Goal: Transaction & Acquisition: Purchase product/service

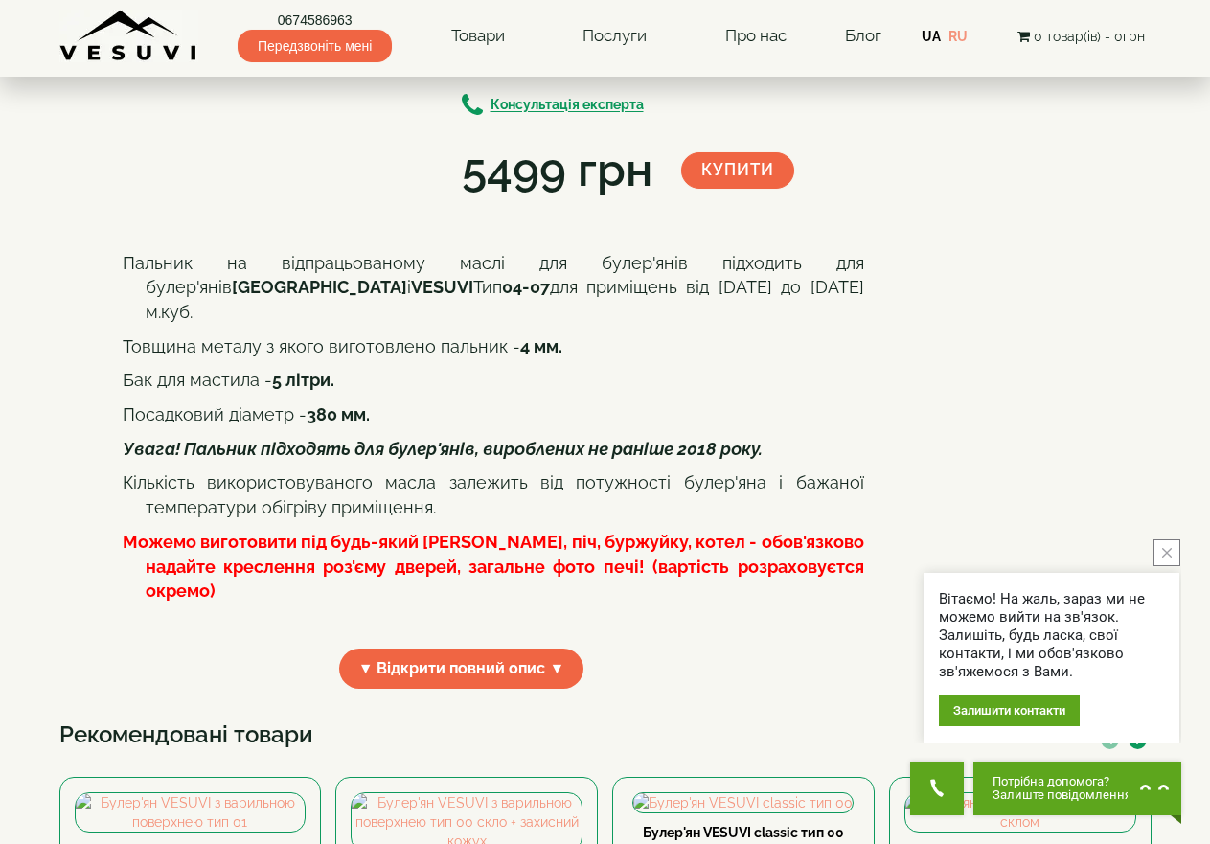
scroll to position [287, 0]
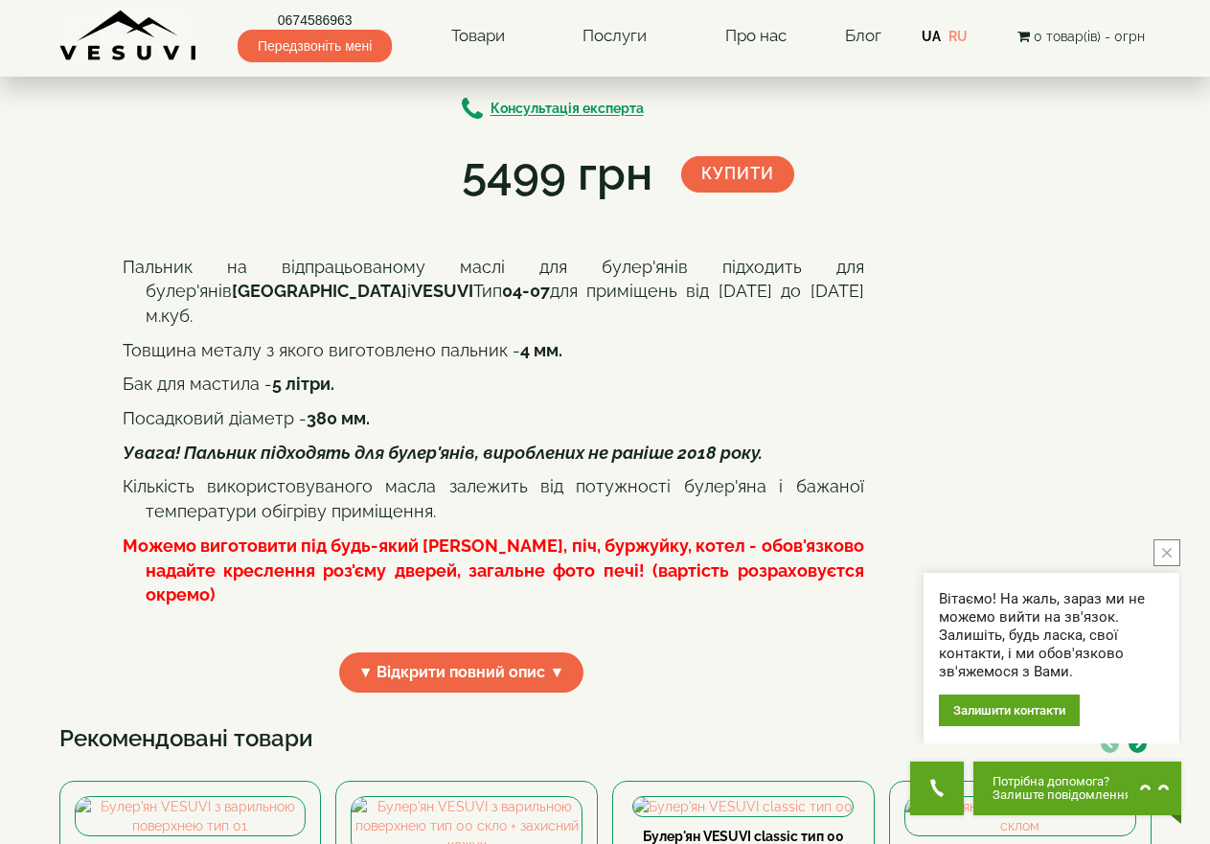
click at [745, 173] on button "Купити" at bounding box center [737, 174] width 113 height 36
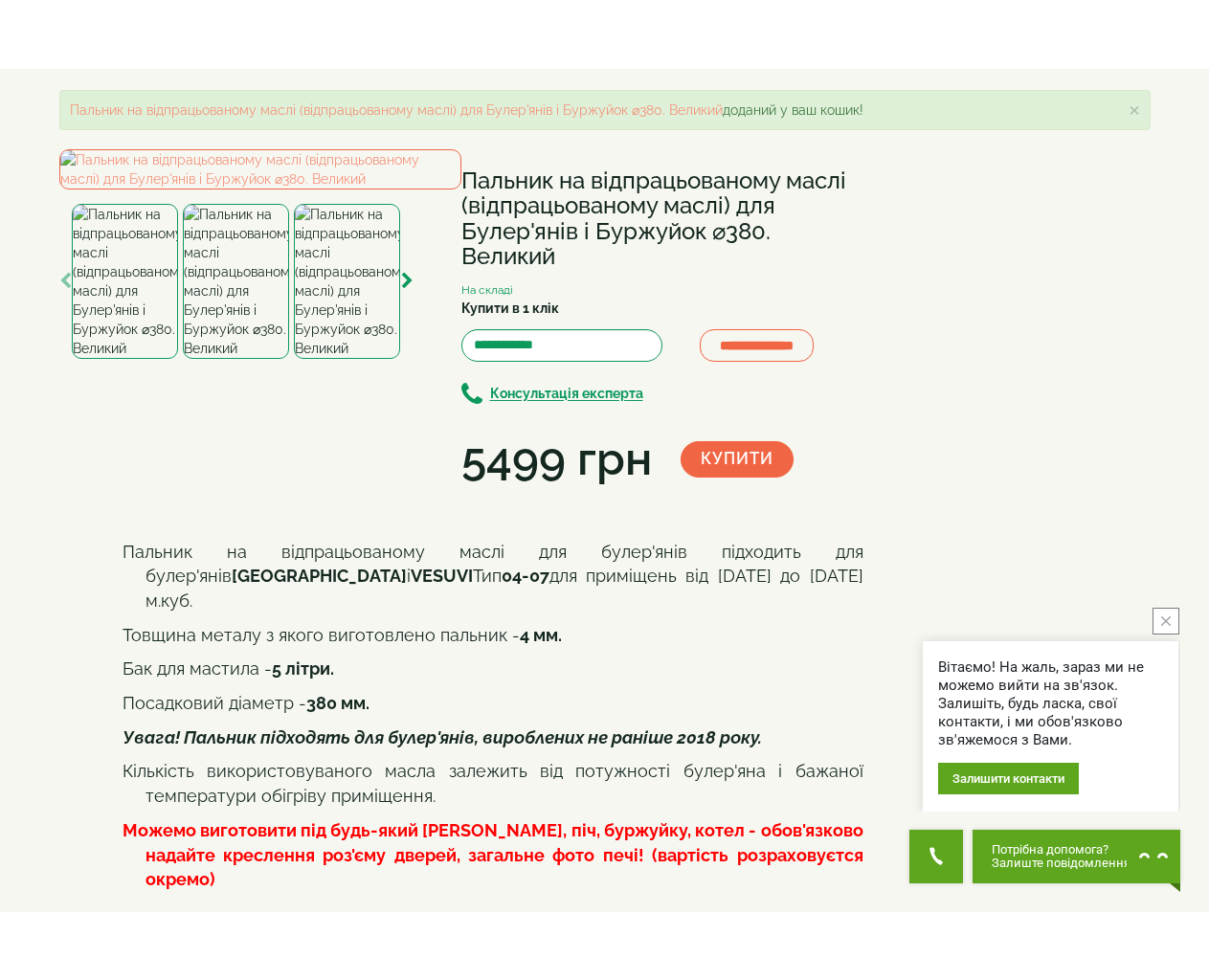
scroll to position [0, 0]
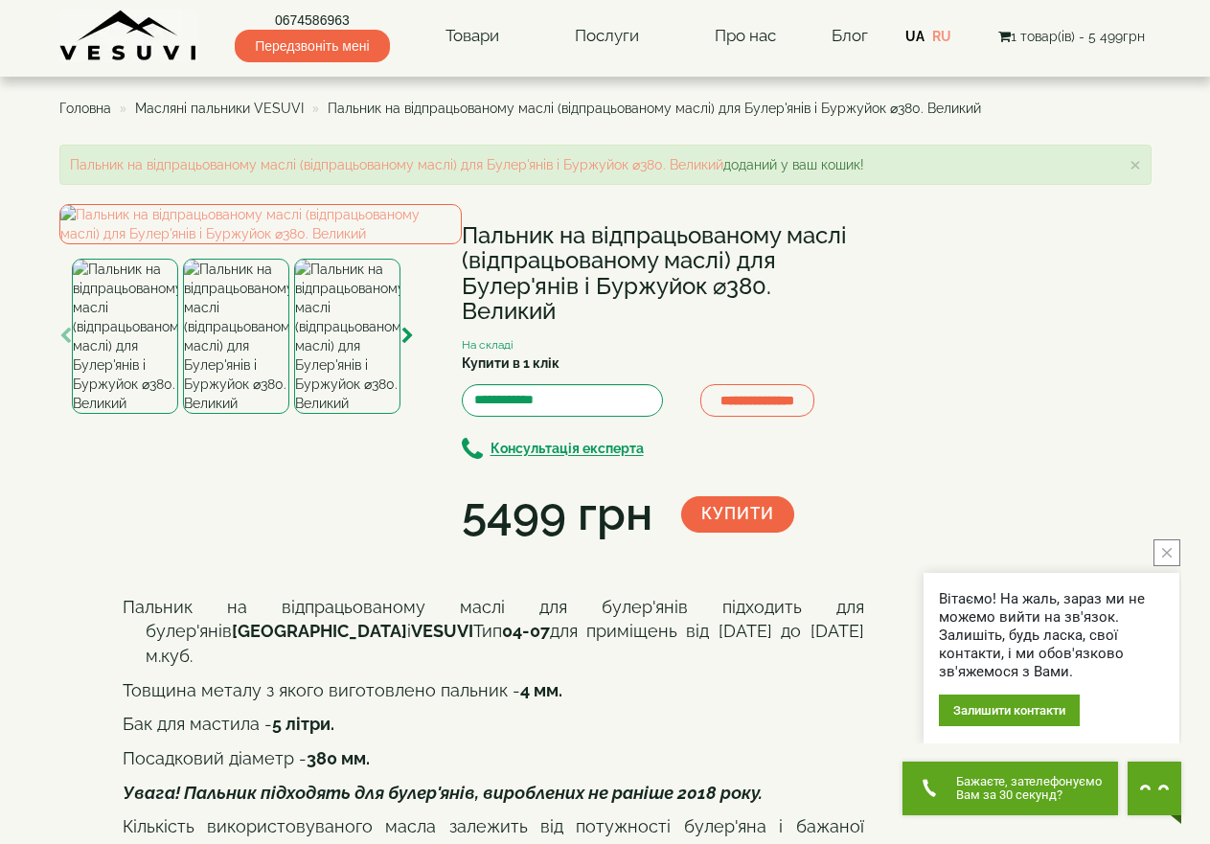
click at [930, 787] on icon "Get Call button" at bounding box center [929, 788] width 19 height 19
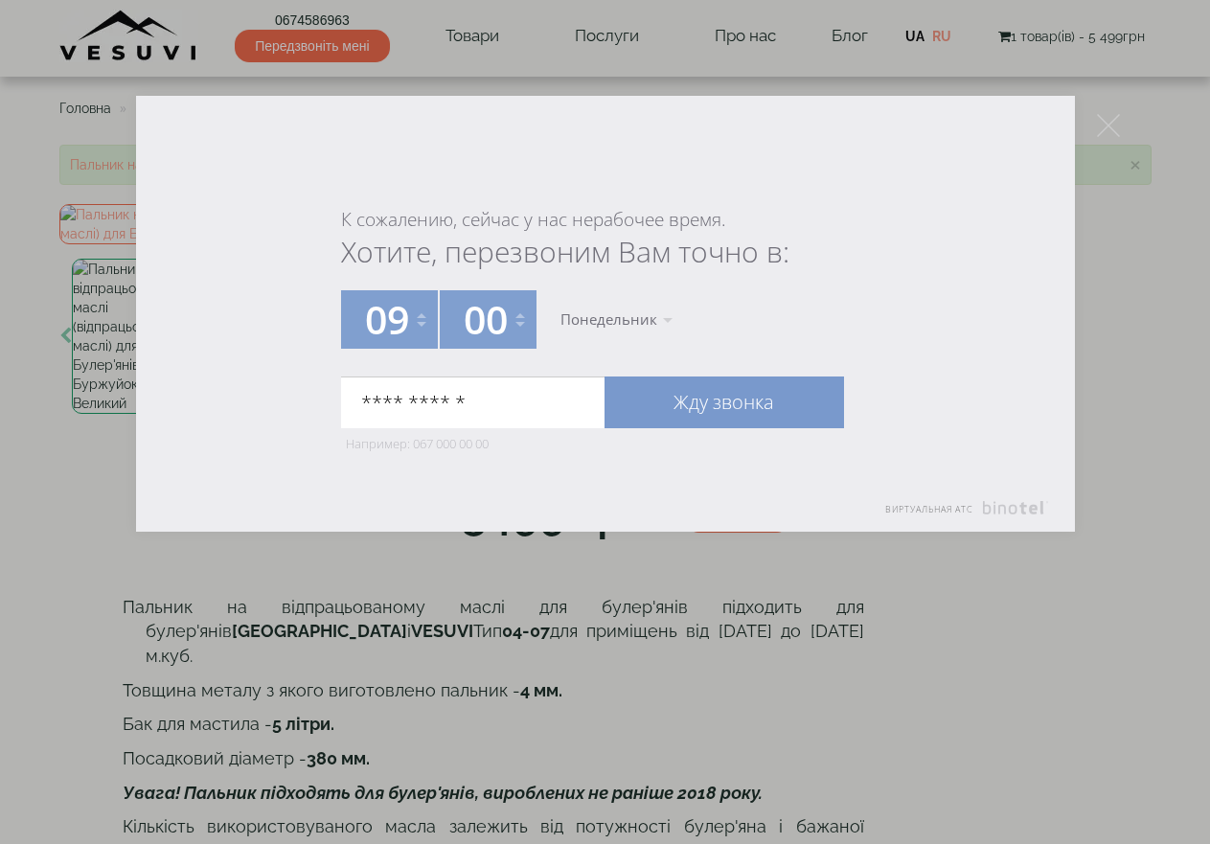
click at [696, 402] on link "Жду звонка" at bounding box center [725, 403] width 240 height 52
click at [411, 401] on input "**********" at bounding box center [473, 403] width 264 height 52
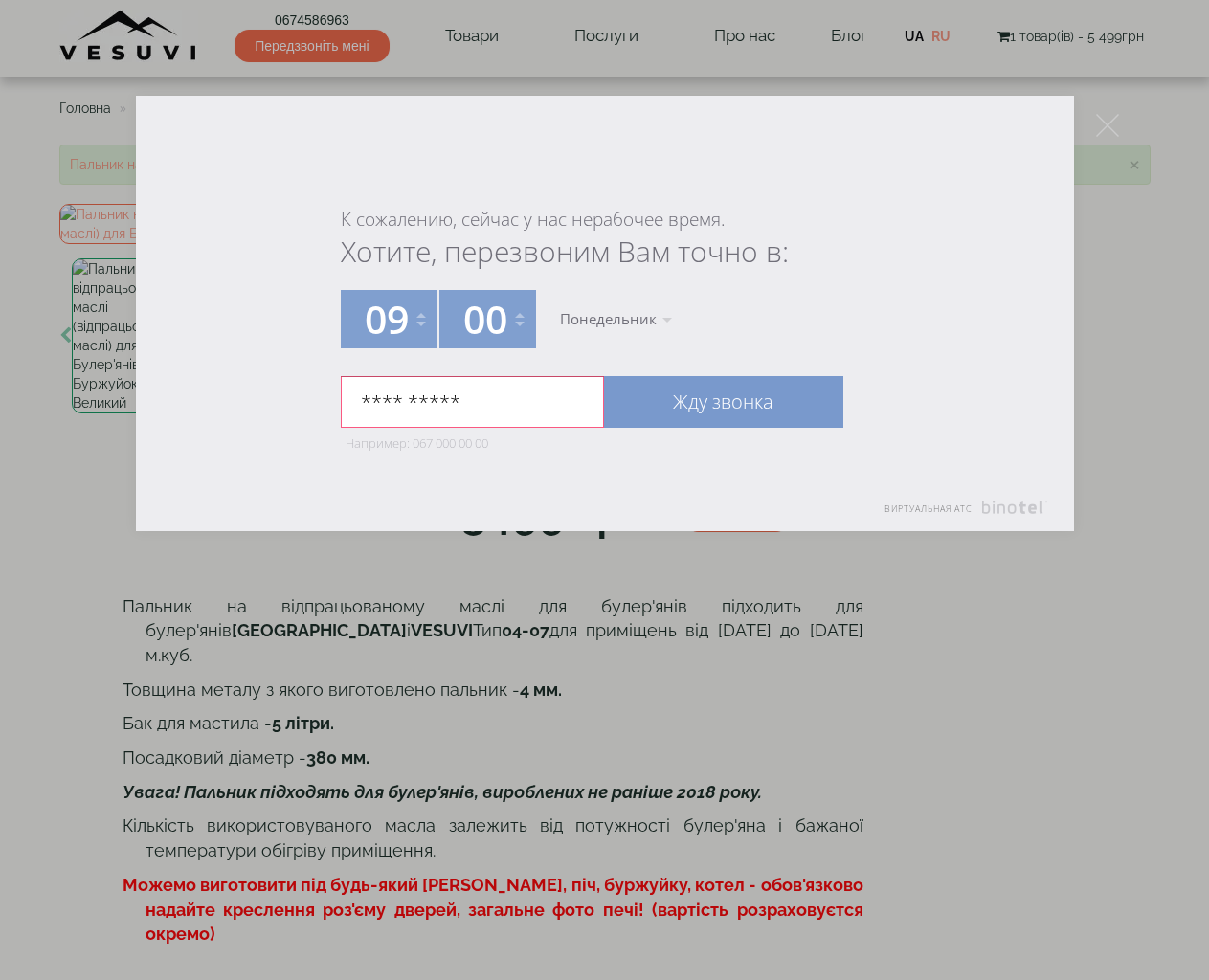
type input "**********"
click at [710, 402] on link "Жду звонка" at bounding box center [724, 403] width 240 height 52
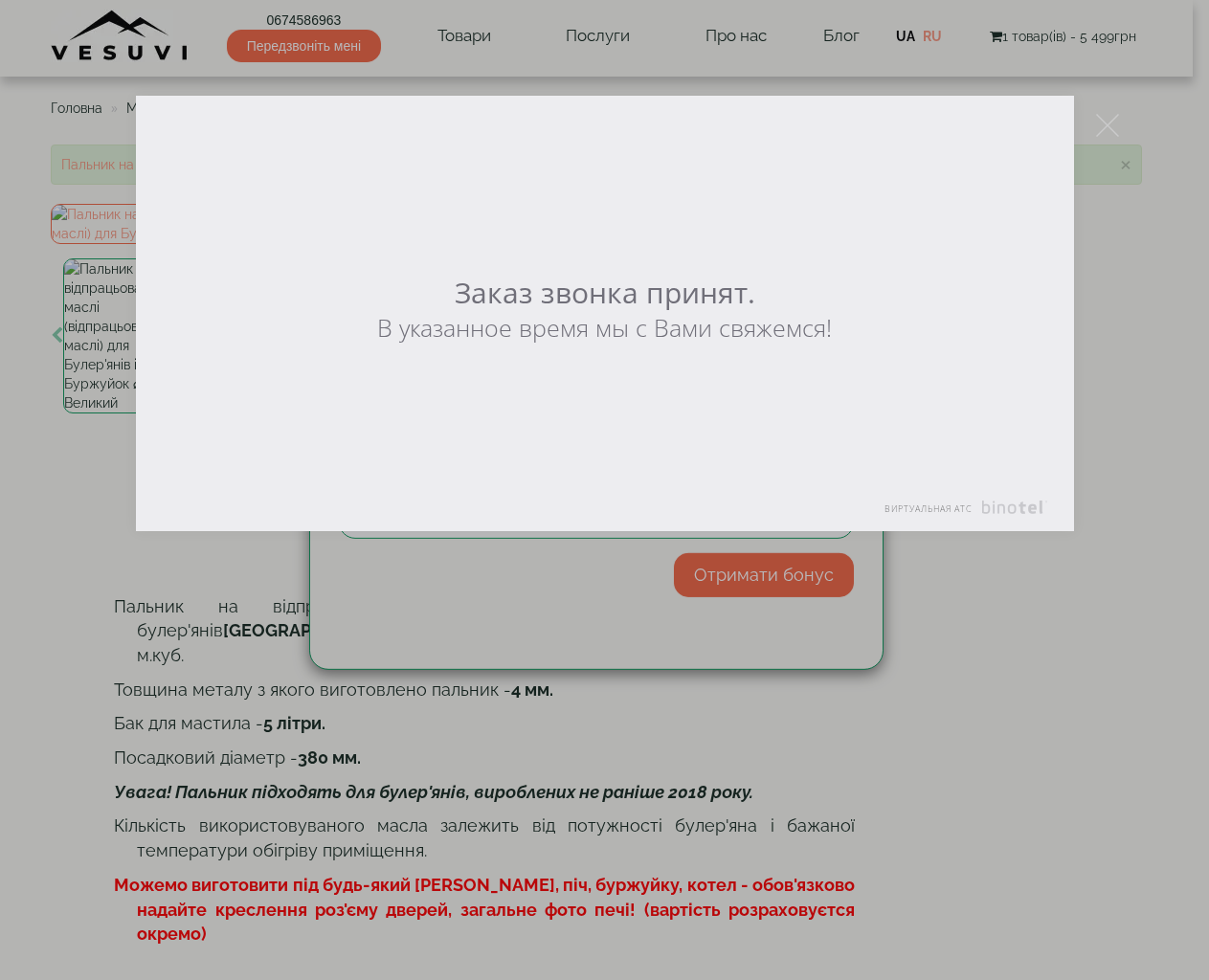
click at [757, 579] on div at bounding box center [604, 490] width 1209 height 980
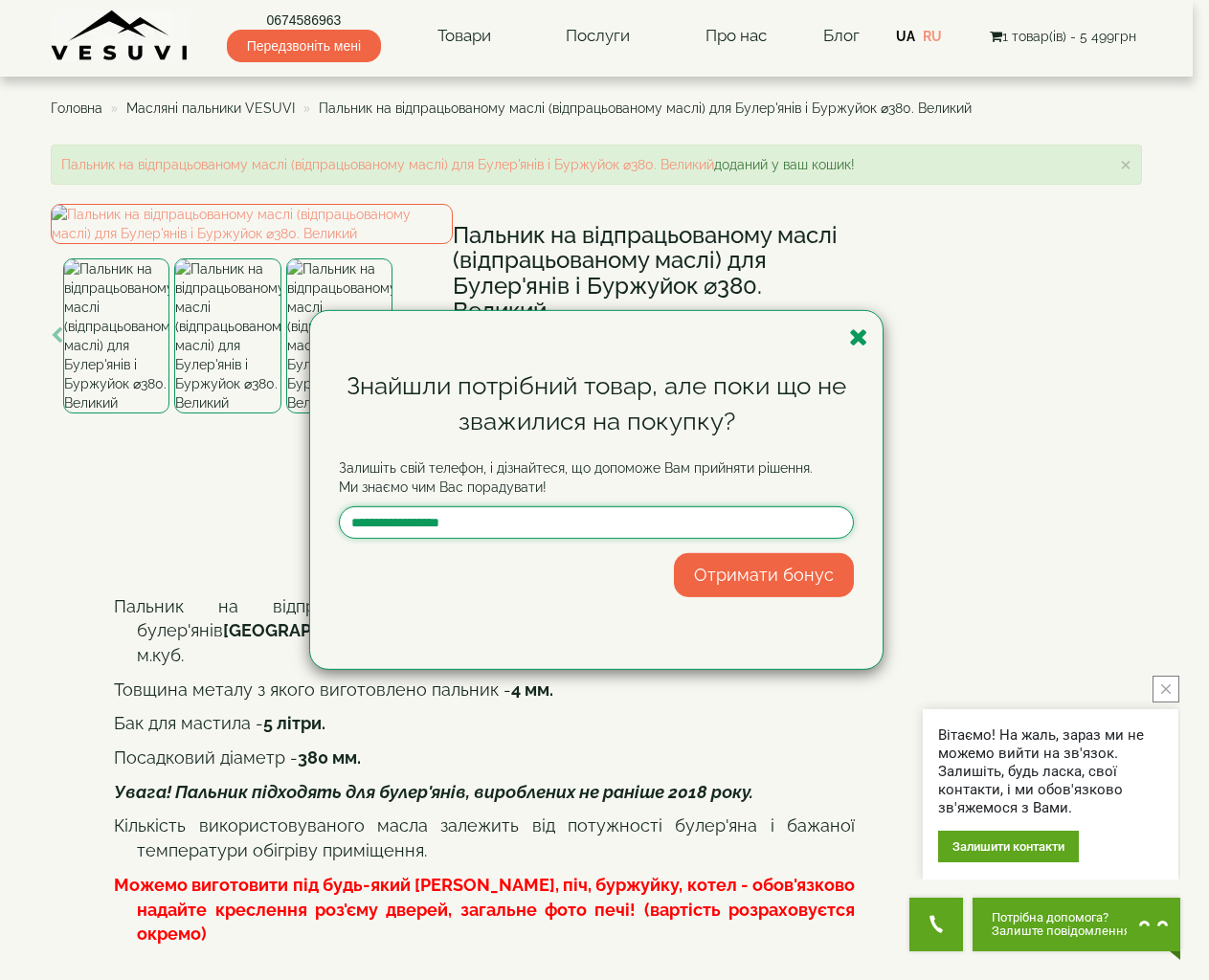
click at [529, 529] on input "text" at bounding box center [597, 522] width 516 height 33
click at [753, 580] on button "Отримати бонус" at bounding box center [764, 575] width 180 height 44
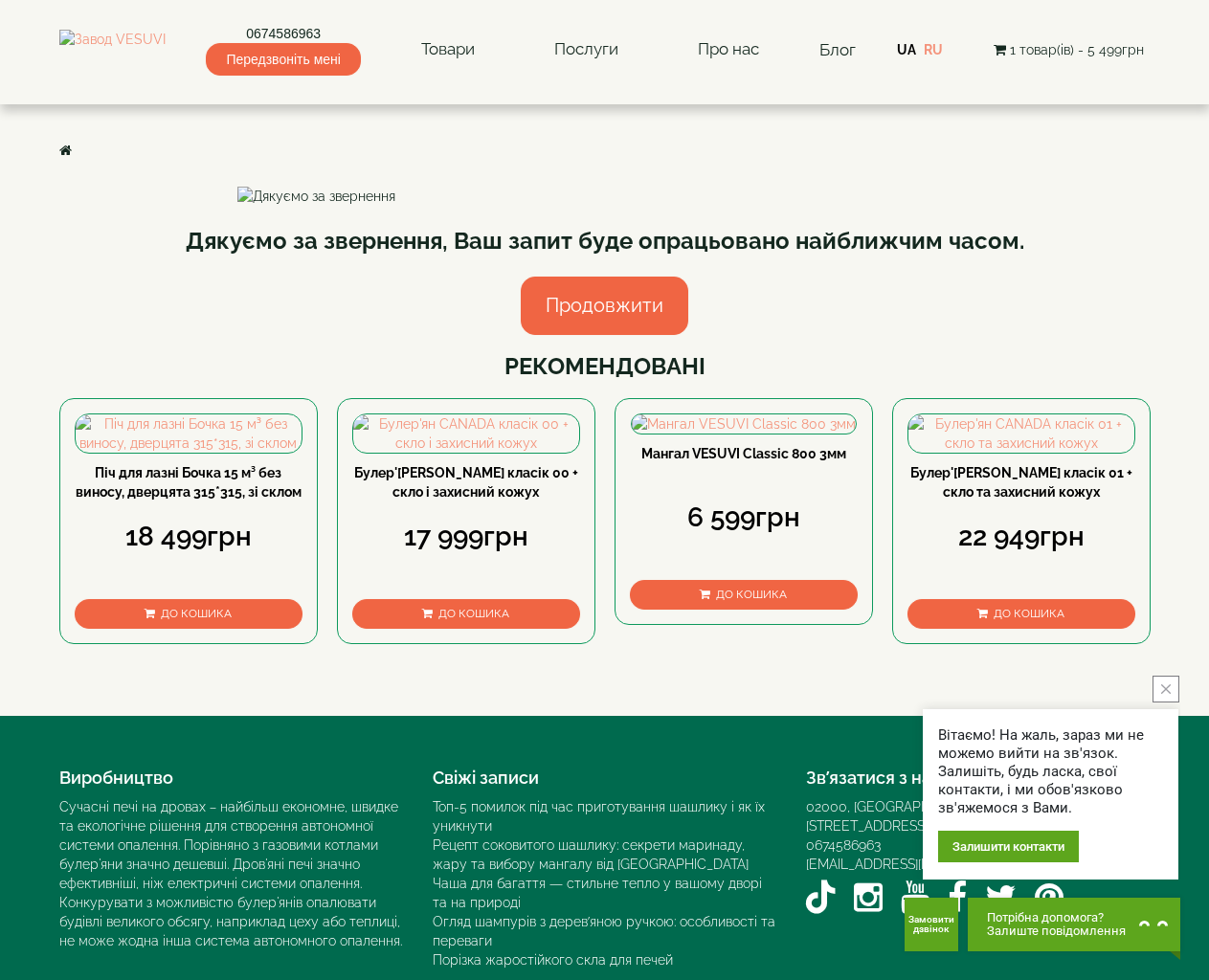
drag, startPoint x: 1165, startPoint y: 680, endPoint x: 1164, endPoint y: 666, distance: 14.0
click at [1164, 670] on body "Магазин Булер'яни VESUVI Мангали від заводу VESUVI Печі для лазні та сауни VESU…" at bounding box center [604, 537] width 1209 height 1075
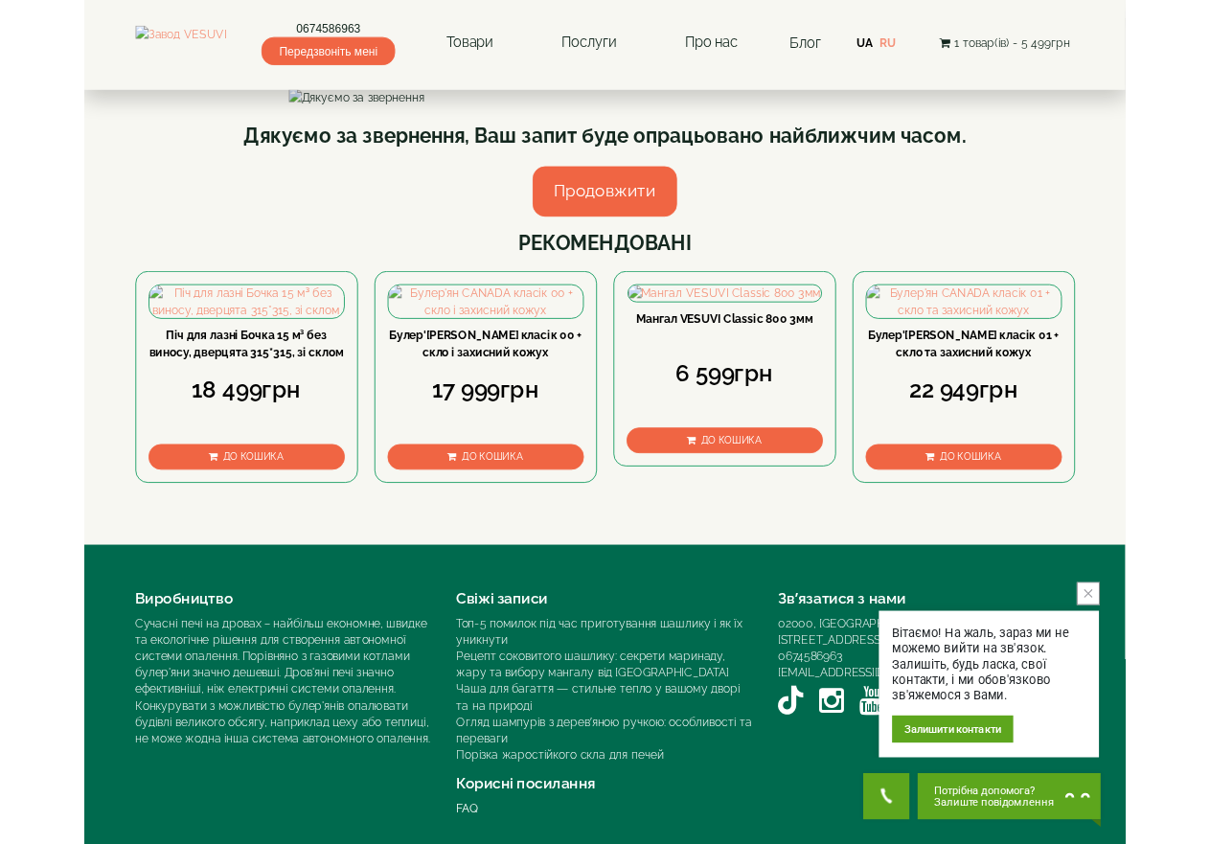
scroll to position [553, 0]
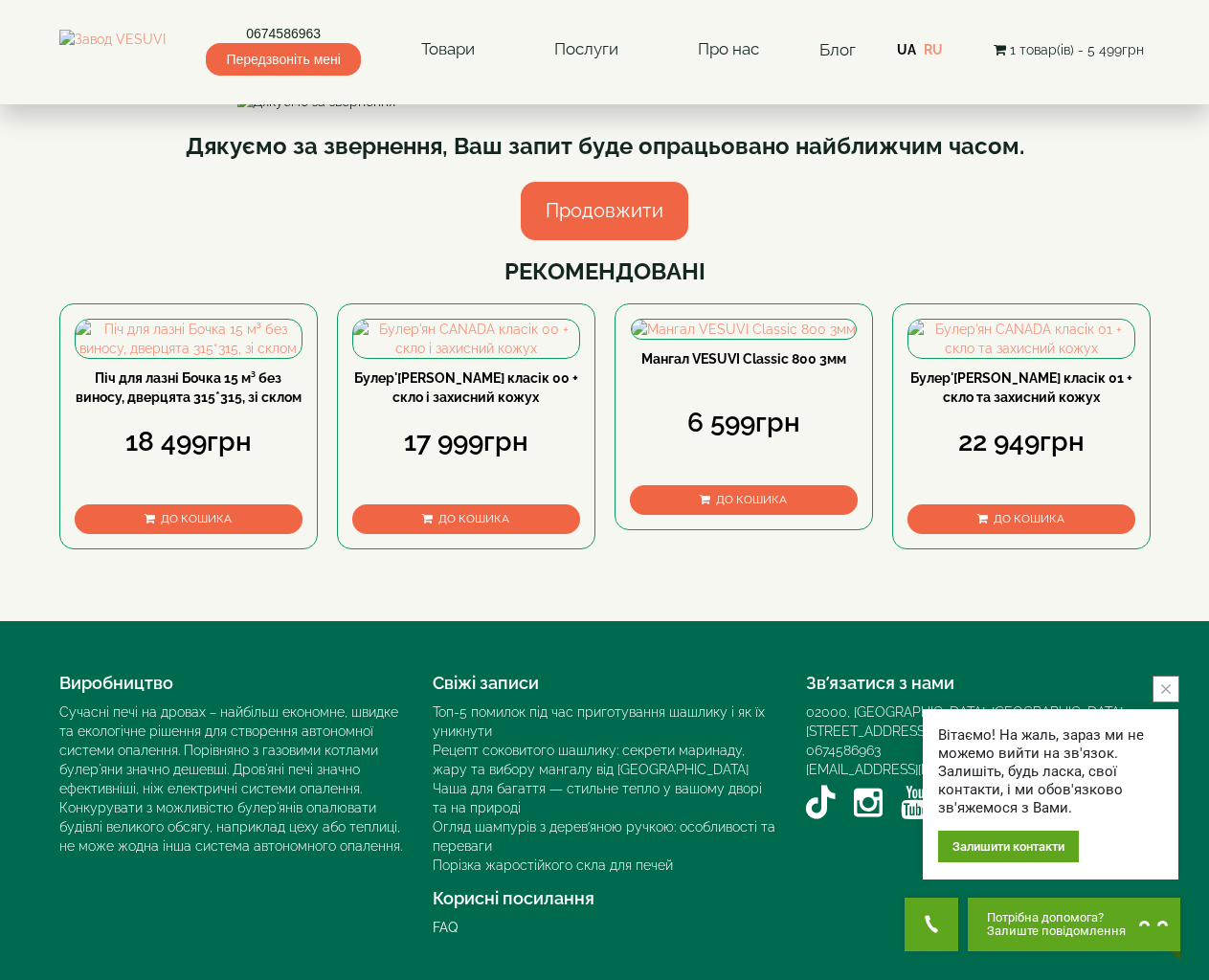
click at [1028, 921] on span "Потрібна допомога?" at bounding box center [1056, 917] width 139 height 13
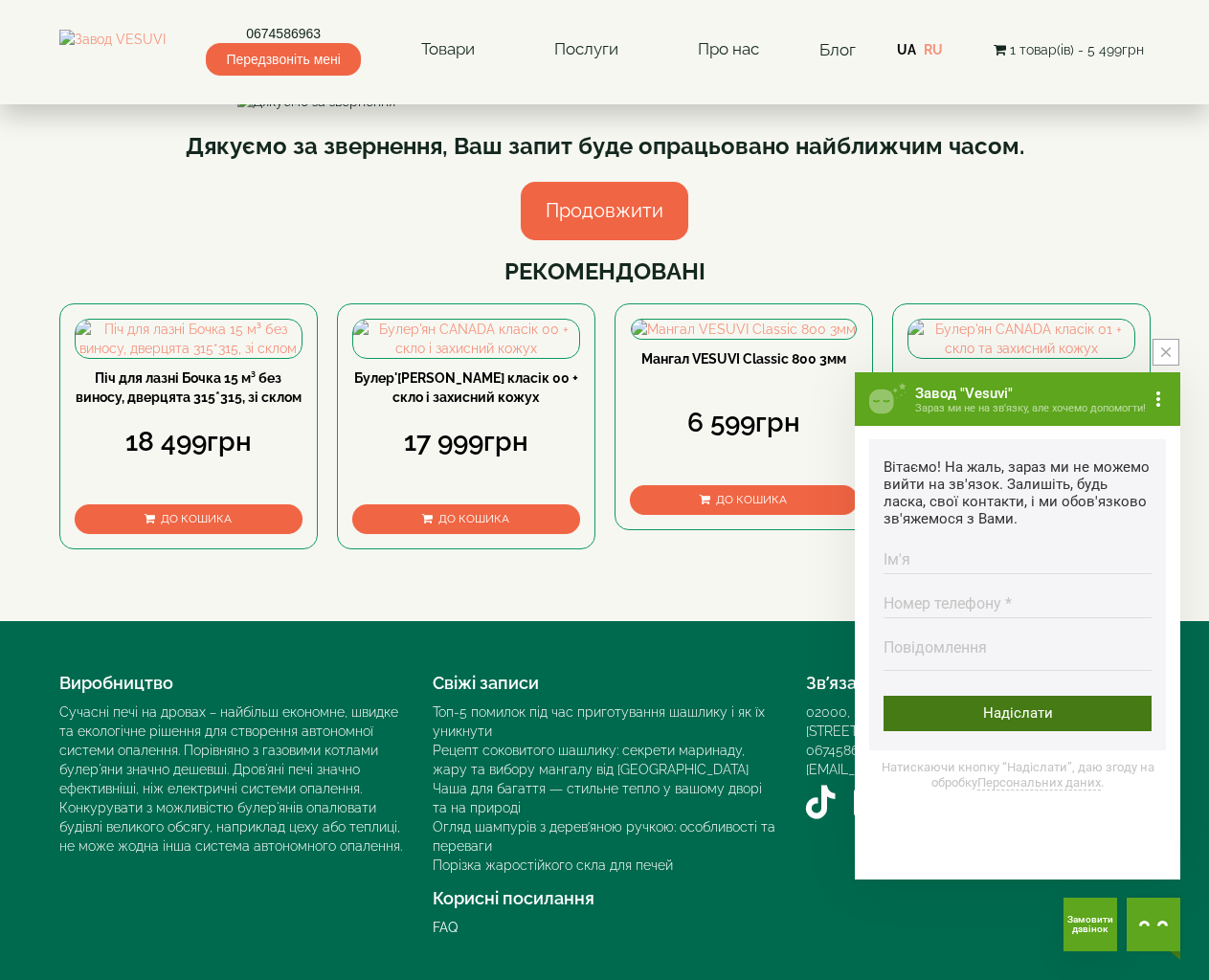
click at [974, 731] on div "Надіслати" at bounding box center [1017, 713] width 268 height 35
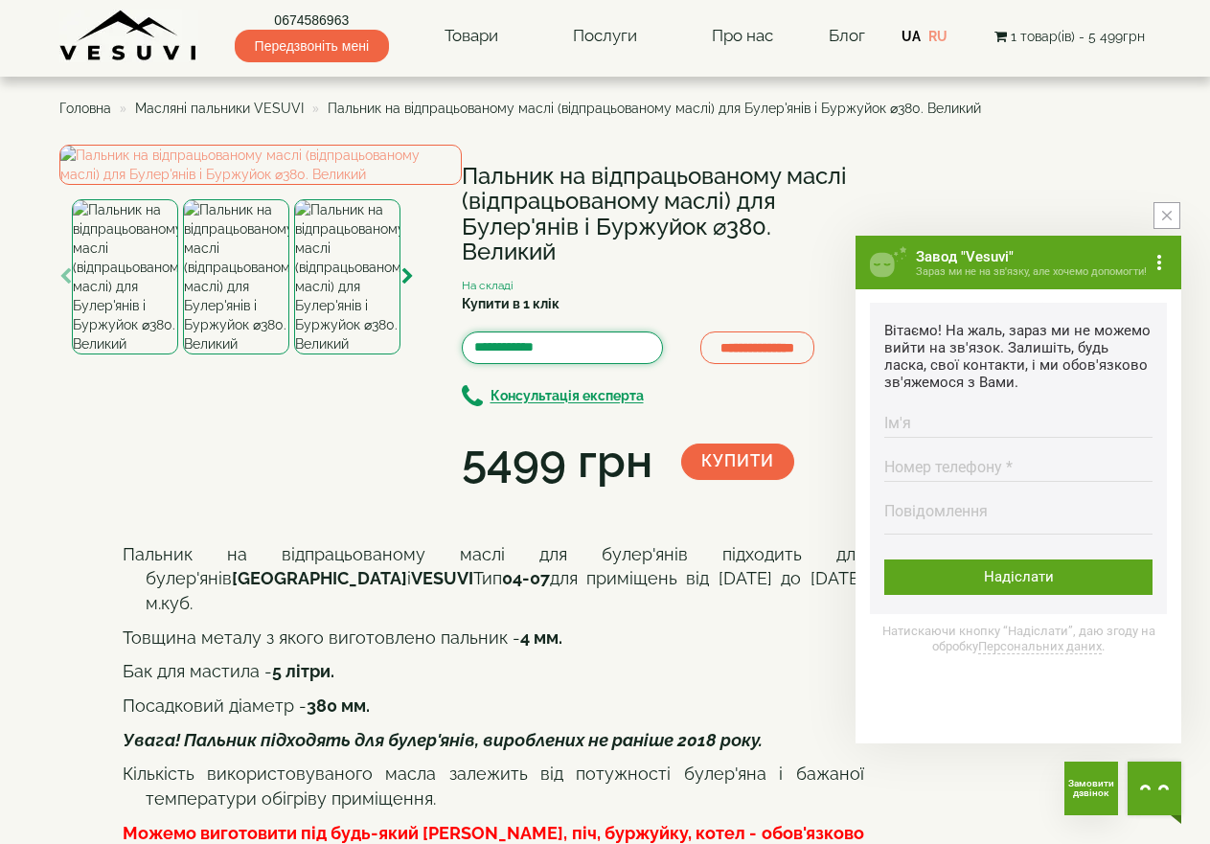
click at [506, 351] on input "Купити в 1 клік" at bounding box center [562, 348] width 201 height 33
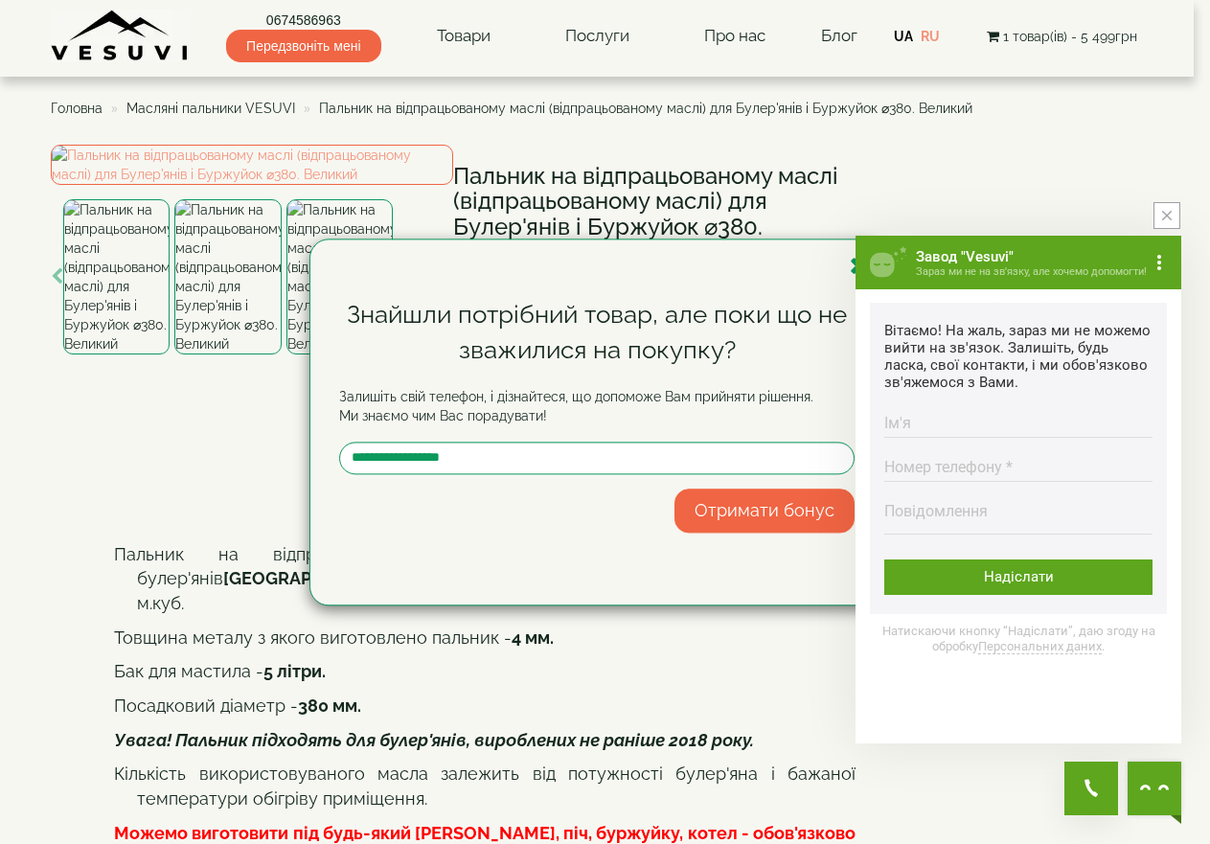
type input "*"
click at [444, 456] on input "text" at bounding box center [597, 458] width 516 height 33
type input "**********"
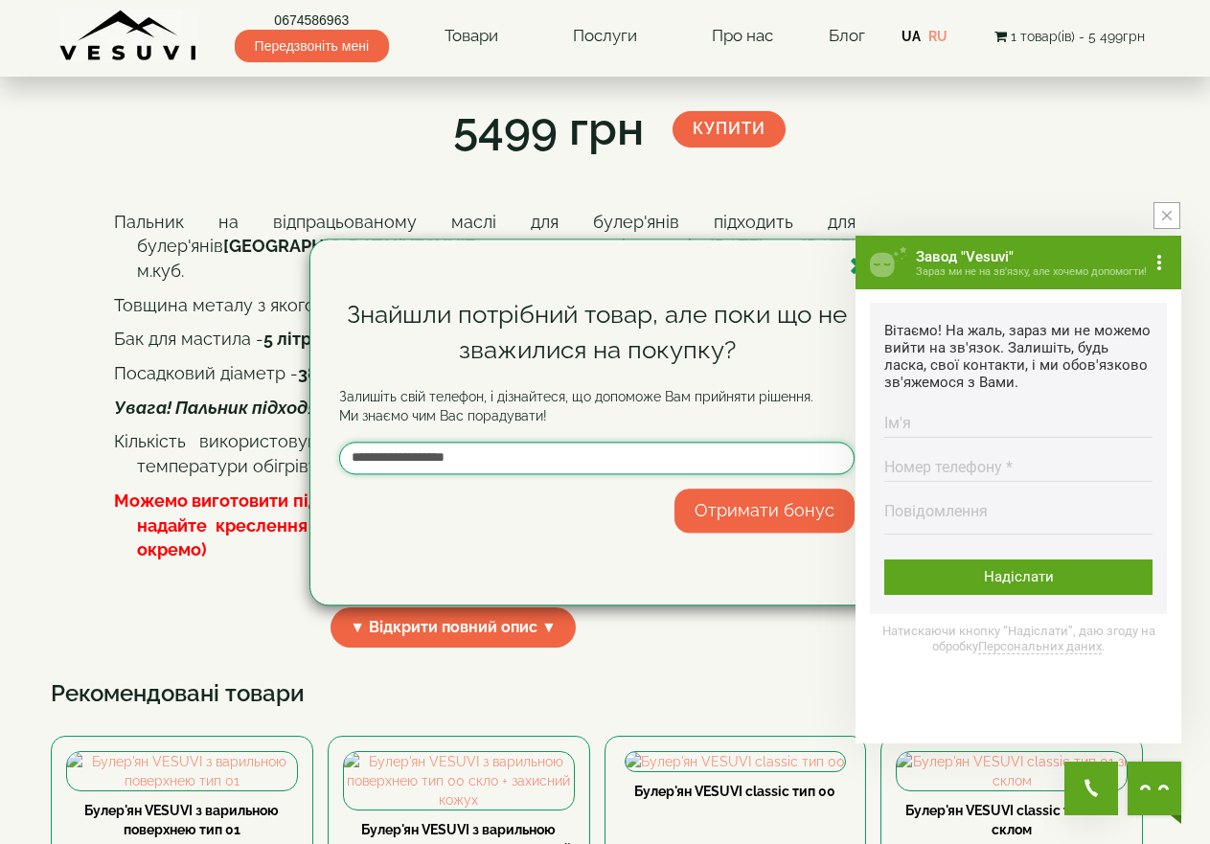
scroll to position [287, 0]
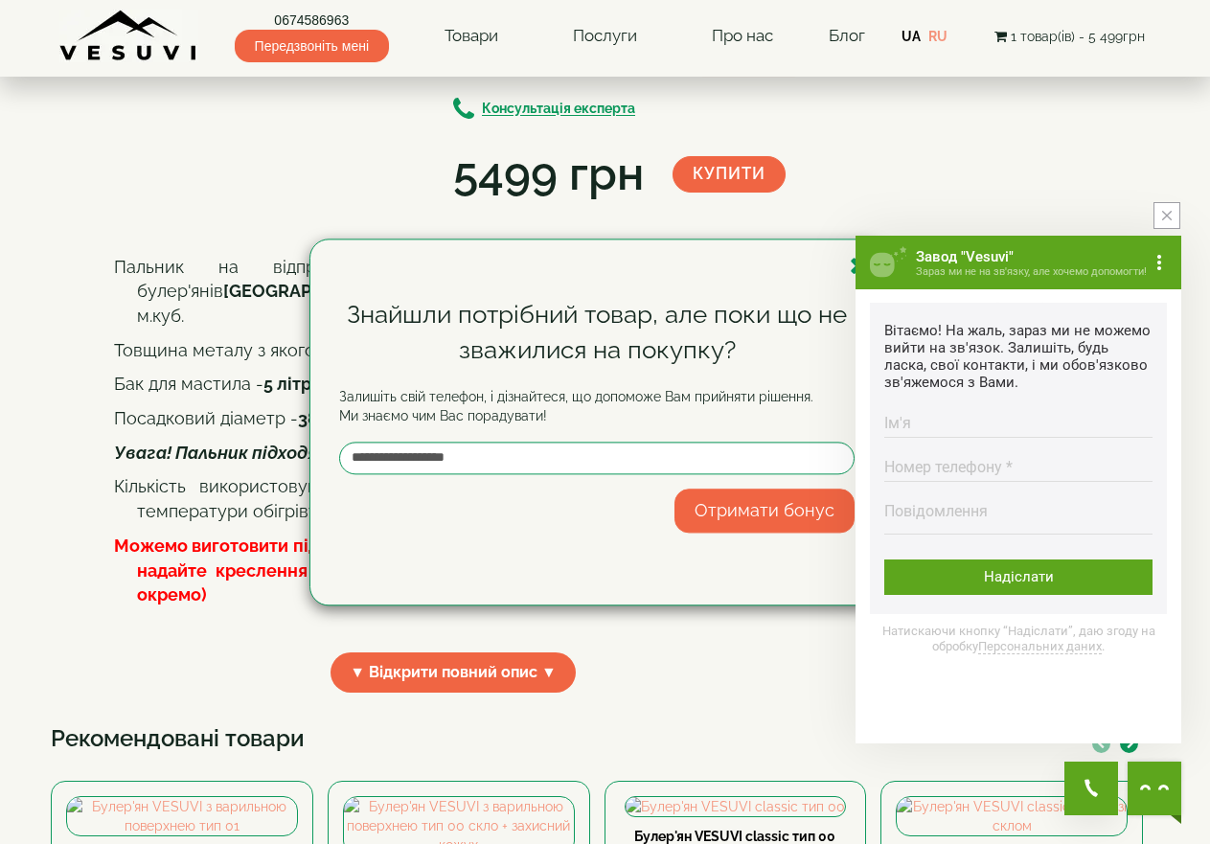
click at [760, 503] on button "Отримати бонус" at bounding box center [765, 511] width 180 height 44
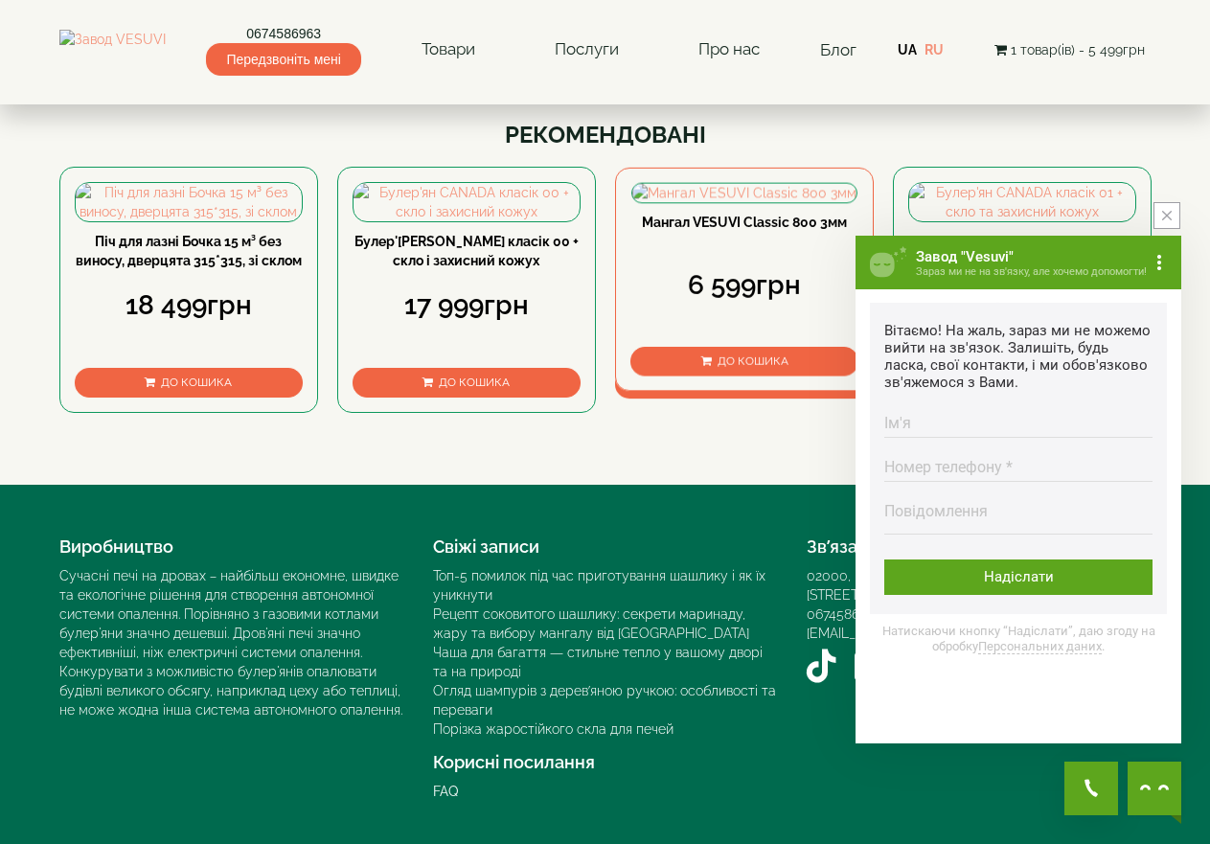
scroll to position [479, 0]
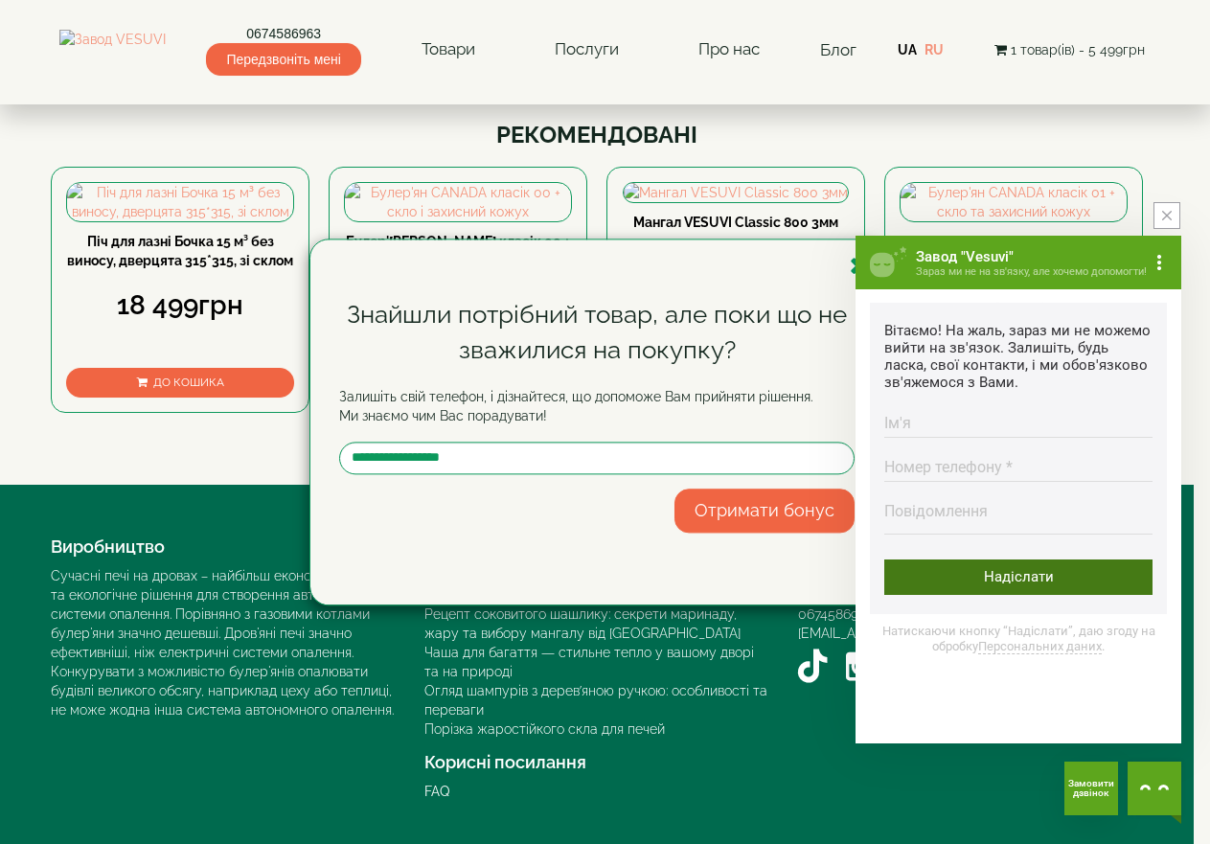
click at [1022, 586] on div "Надіслати" at bounding box center [1018, 577] width 268 height 35
click at [1022, 595] on div "Надіслати" at bounding box center [1018, 577] width 268 height 35
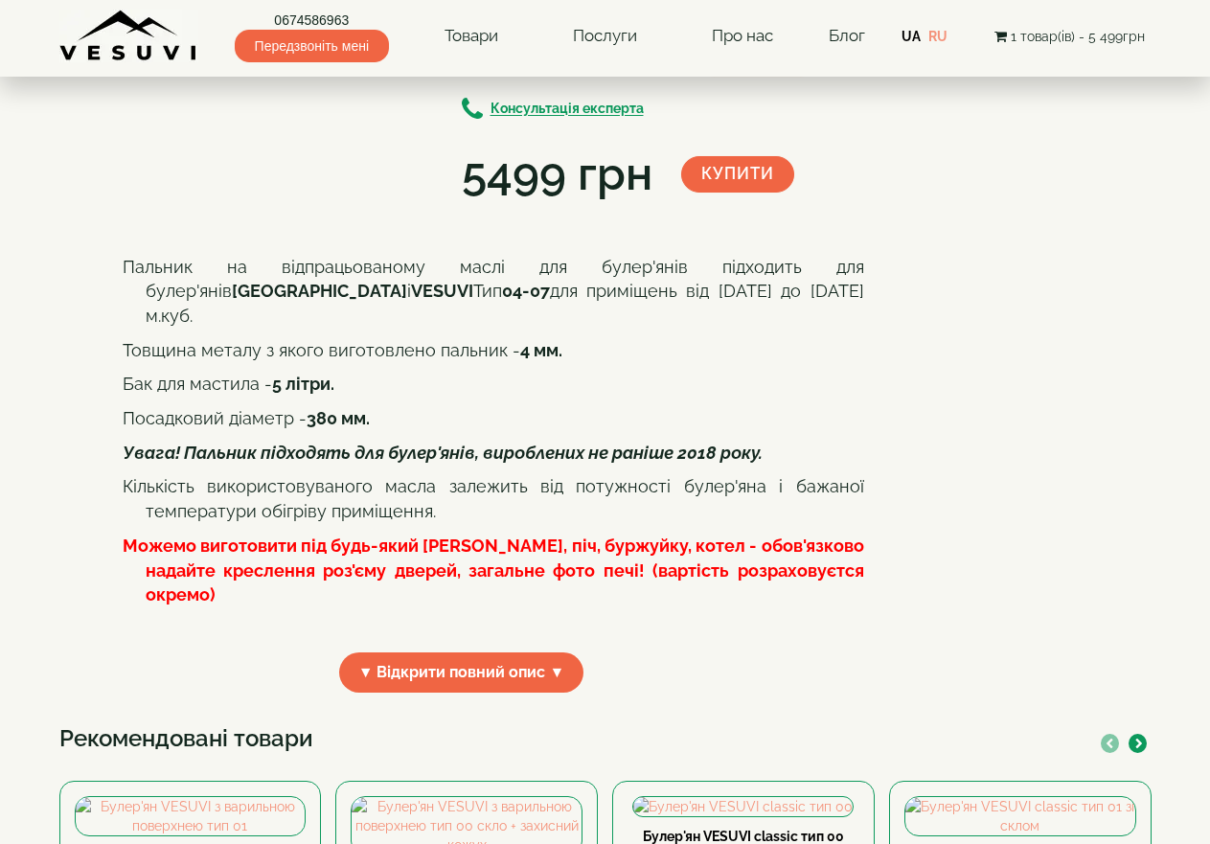
scroll to position [287, 0]
